Goal: Task Accomplishment & Management: Complete application form

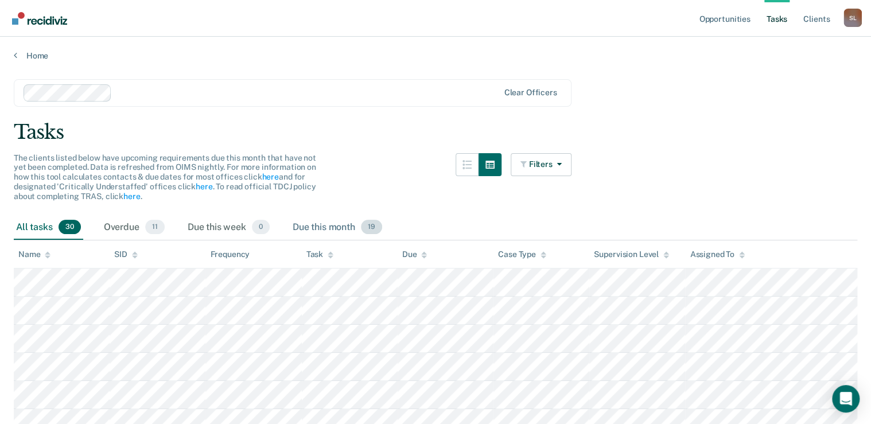
click at [330, 223] on div "Due this month 19" at bounding box center [337, 227] width 94 height 25
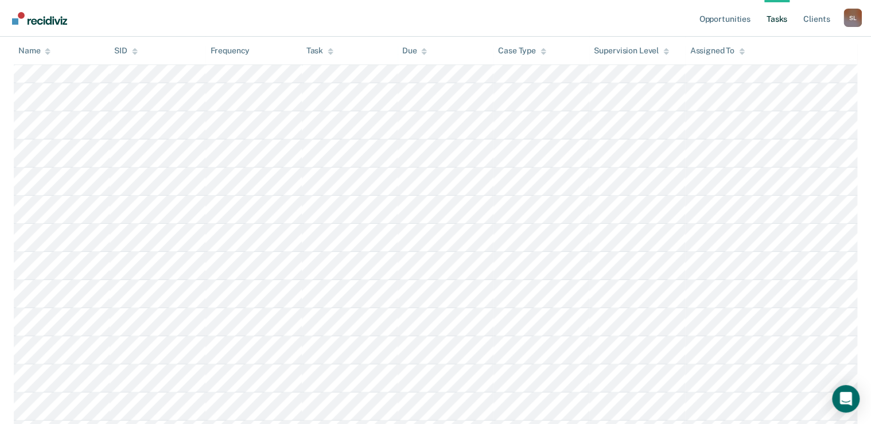
scroll to position [12, 0]
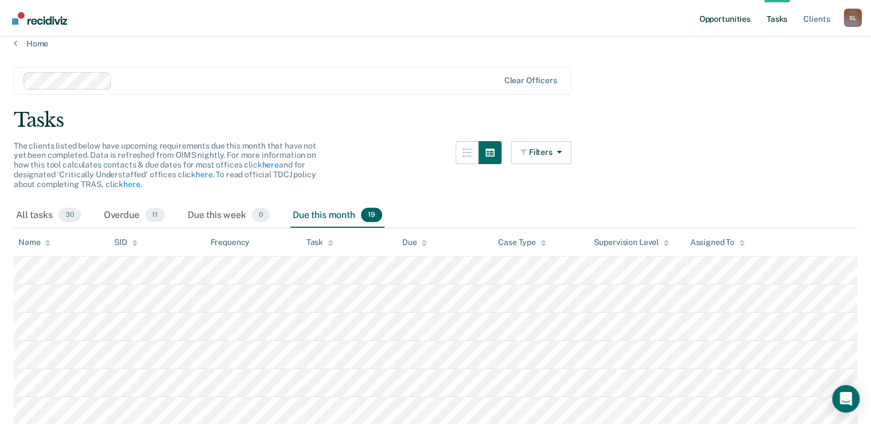
click at [716, 26] on link "Opportunities" at bounding box center [724, 18] width 56 height 37
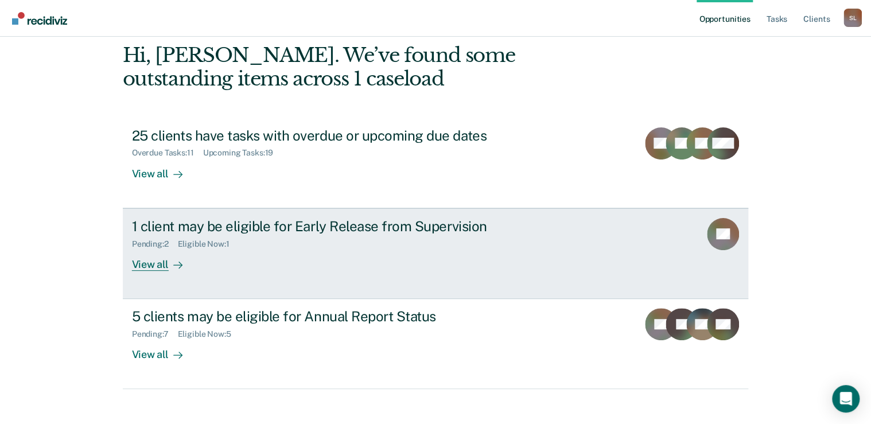
scroll to position [63, 0]
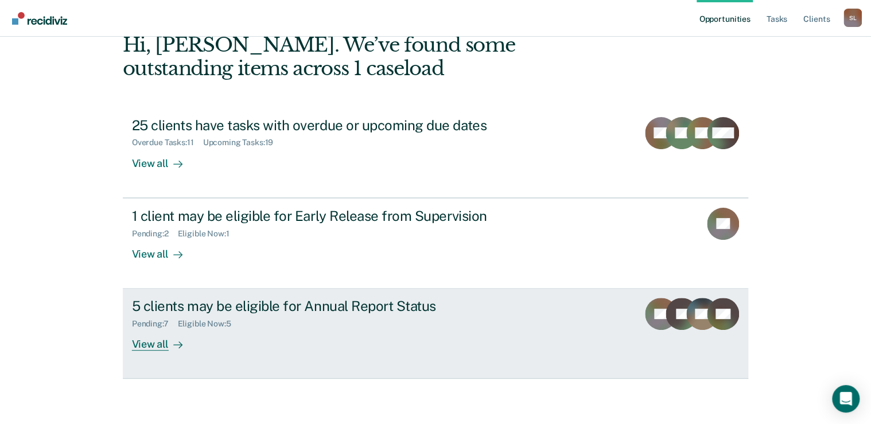
click at [340, 330] on div "5 clients may be eligible for Annual Report Status Pending : 7 Eligible Now : 5…" at bounding box center [347, 324] width 430 height 53
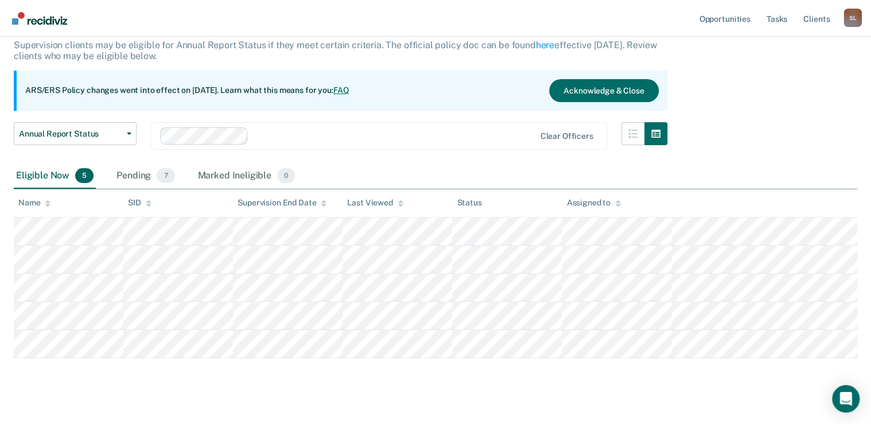
scroll to position [87, 0]
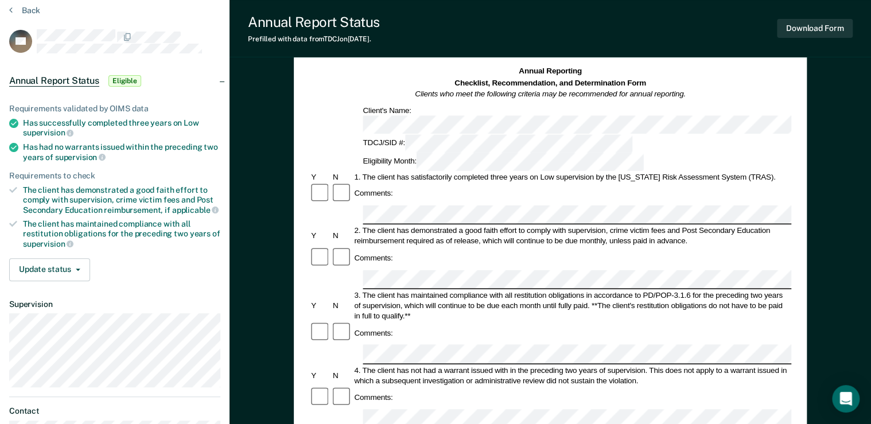
scroll to position [46, 0]
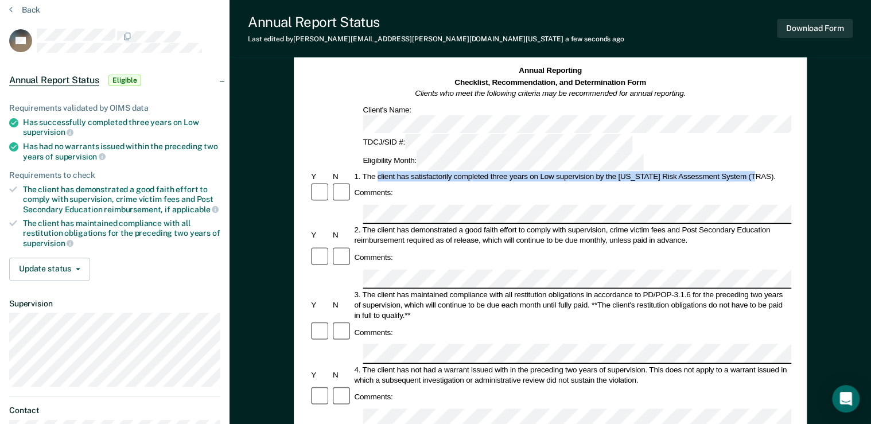
drag, startPoint x: 378, startPoint y: 135, endPoint x: 755, endPoint y: 131, distance: 376.9
click at [755, 171] on div "1. The client has satisfactorily completed three years on Low supervision by th…" at bounding box center [571, 176] width 439 height 10
copy div "client has satisfactorily completed three years on Low supervision by the [US_S…"
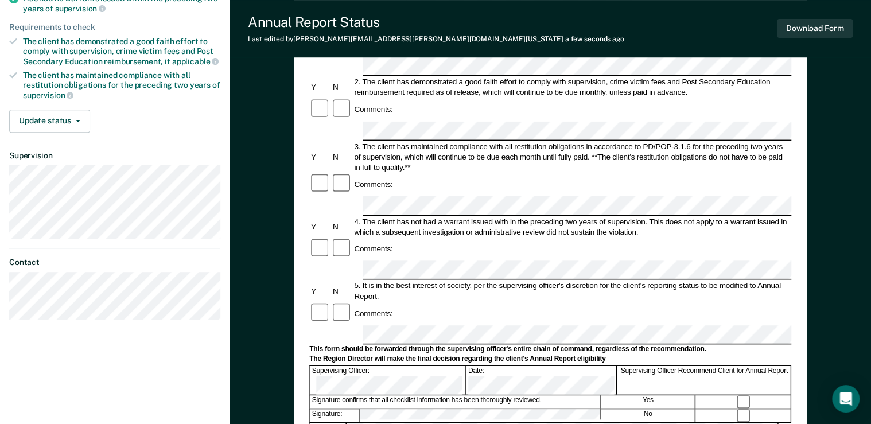
scroll to position [184, 0]
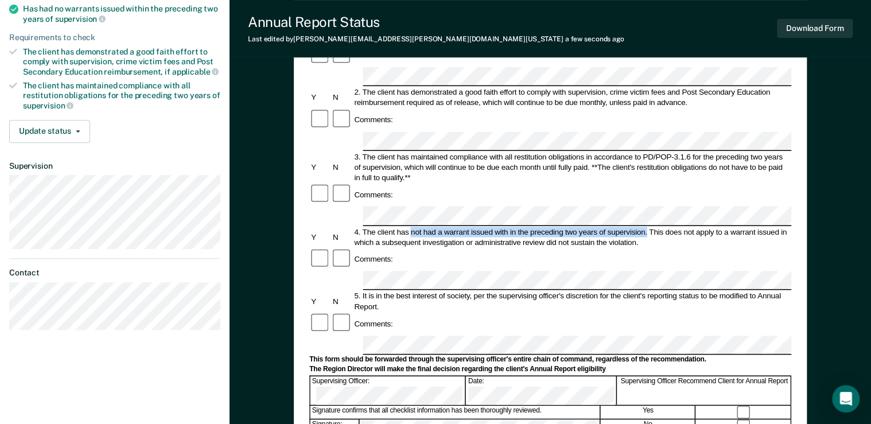
drag, startPoint x: 411, startPoint y: 153, endPoint x: 647, endPoint y: 155, distance: 236.4
click at [647, 227] on div "4. The client has not had a warrant issued with in the preceding two years of s…" at bounding box center [571, 237] width 439 height 21
copy div "not had a warrant issued with in the preceding two years of supervision."
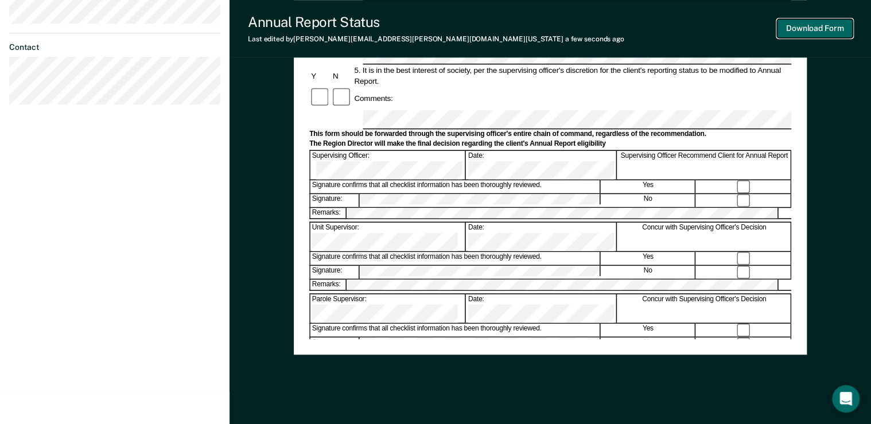
click at [831, 35] on button "Download Form" at bounding box center [815, 28] width 76 height 19
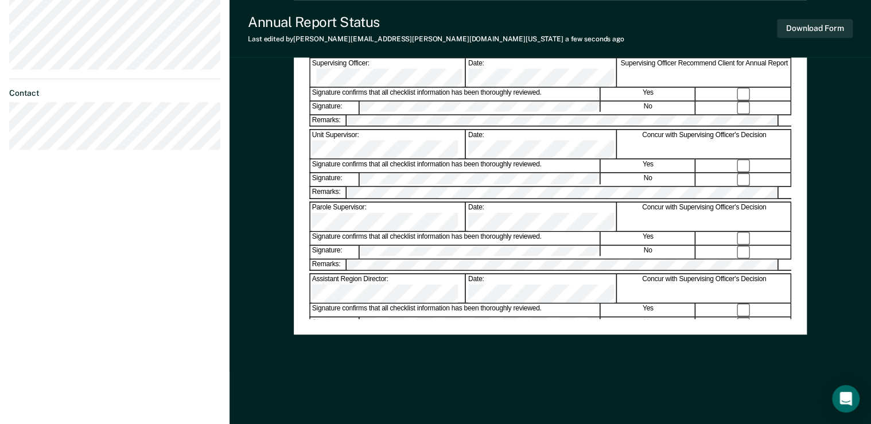
scroll to position [200, 0]
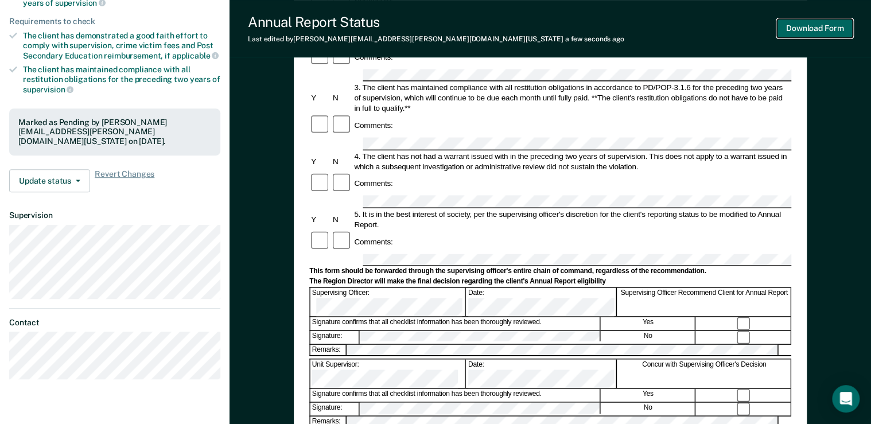
click at [820, 29] on button "Download Form" at bounding box center [815, 28] width 76 height 19
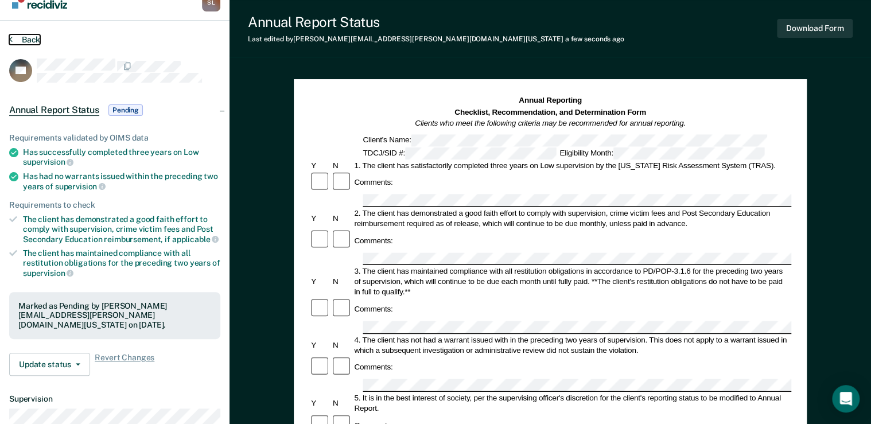
click at [21, 38] on button "Back" at bounding box center [24, 39] width 31 height 10
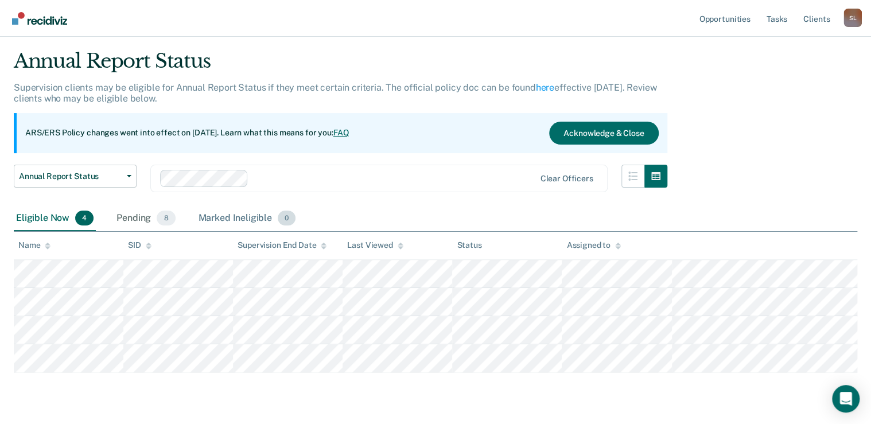
scroll to position [14, 0]
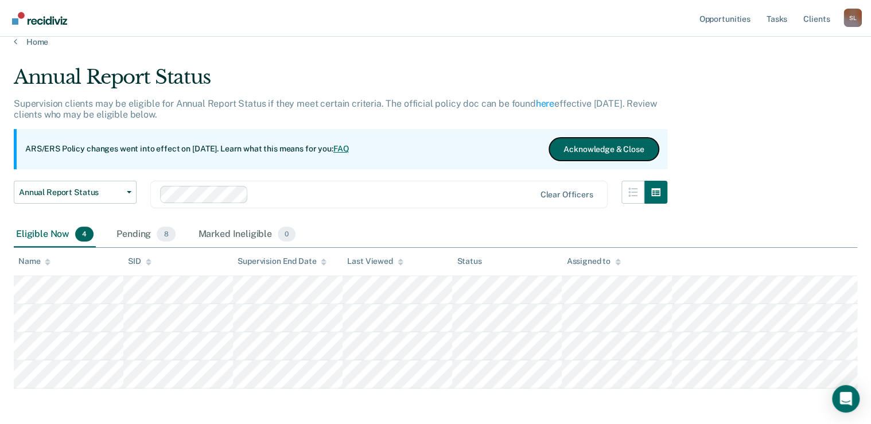
click at [586, 154] on button "Acknowledge & Close" at bounding box center [603, 149] width 109 height 23
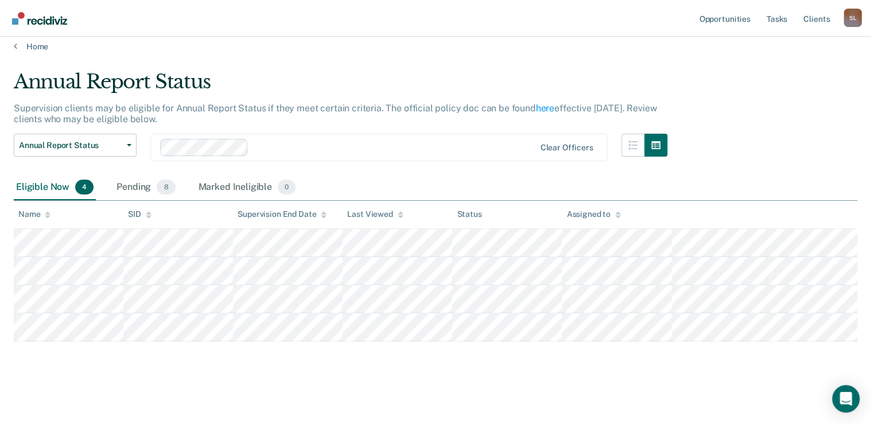
scroll to position [7, 0]
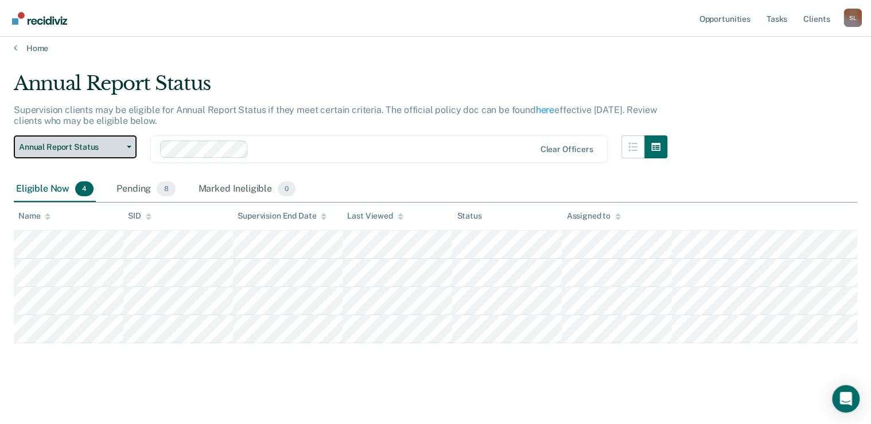
click at [69, 149] on span "Annual Report Status" at bounding box center [70, 147] width 103 height 10
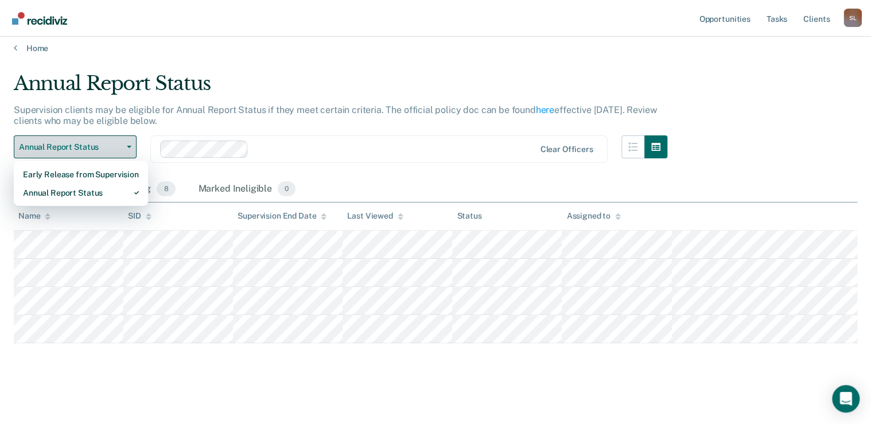
click at [69, 149] on span "Annual Report Status" at bounding box center [70, 147] width 103 height 10
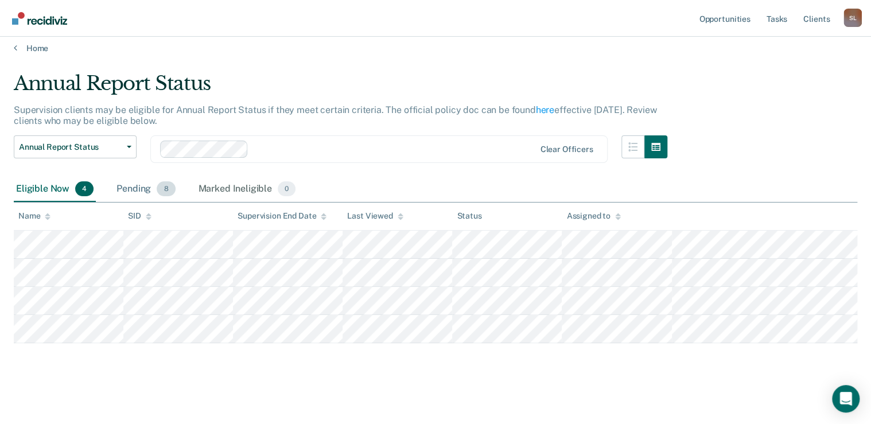
click at [145, 181] on div "Pending 8" at bounding box center [145, 189] width 63 height 25
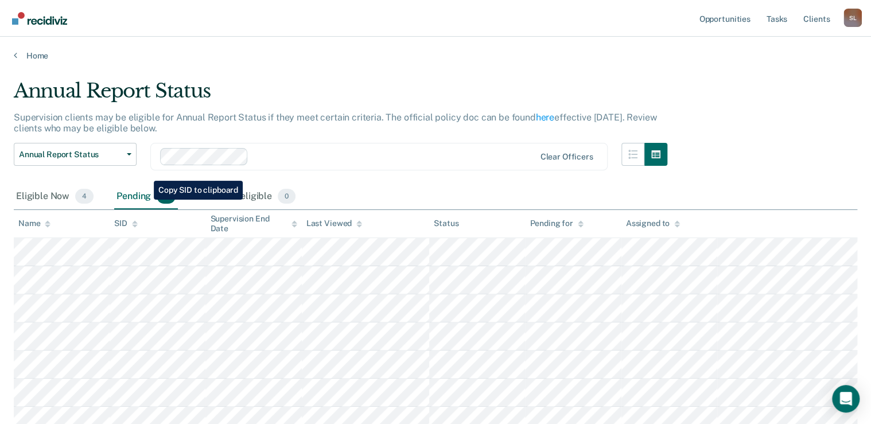
scroll to position [0, 0]
click at [53, 190] on div "Eligible Now 4" at bounding box center [55, 196] width 82 height 25
